Goal: Task Accomplishment & Management: Use online tool/utility

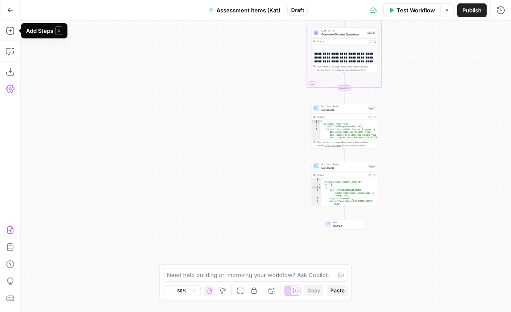
click at [9, 86] on icon "button" at bounding box center [10, 88] width 9 height 9
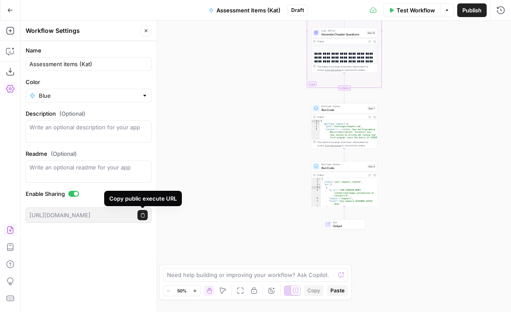
click at [141, 214] on icon "button" at bounding box center [142, 215] width 5 height 5
